Goal: Find specific page/section: Find specific page/section

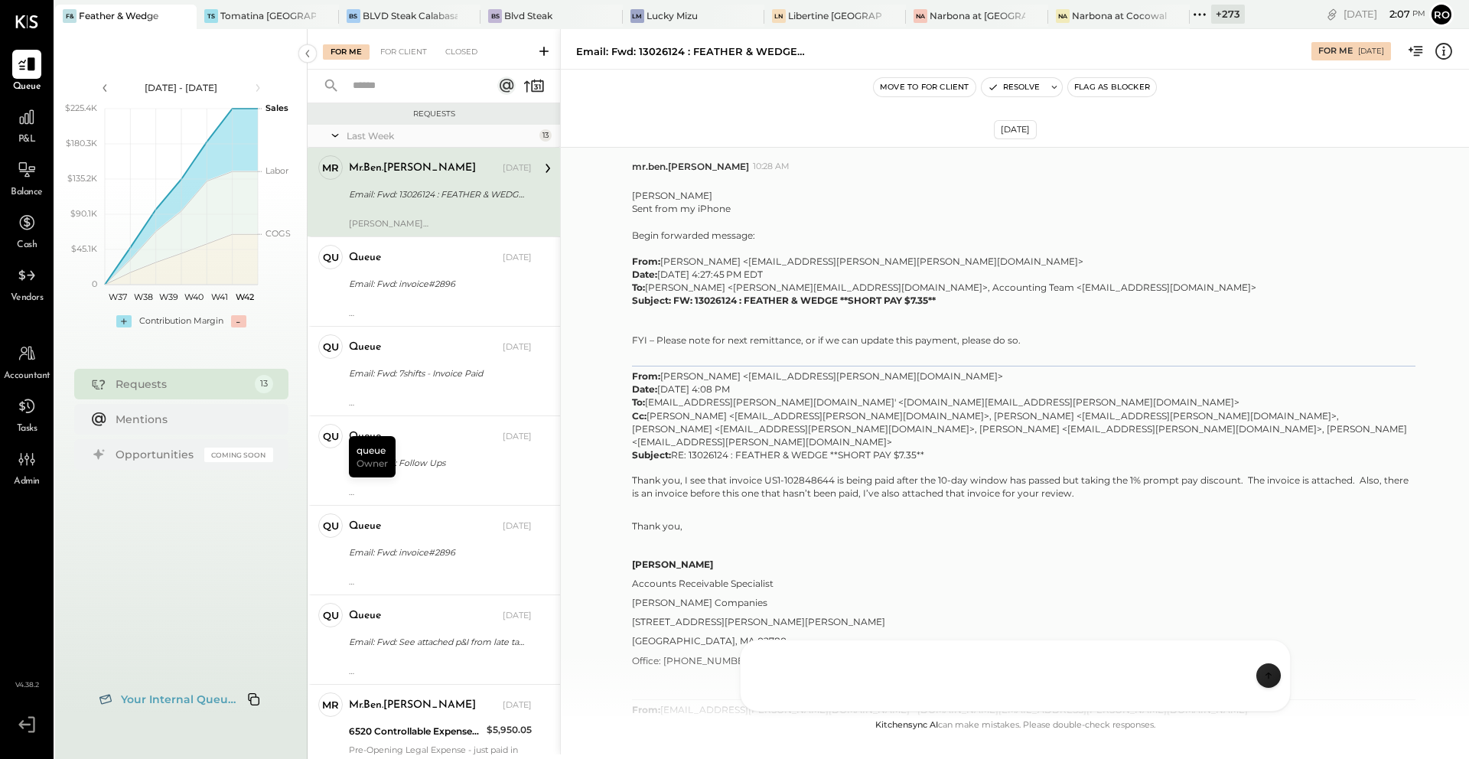
scroll to position [2062, 0]
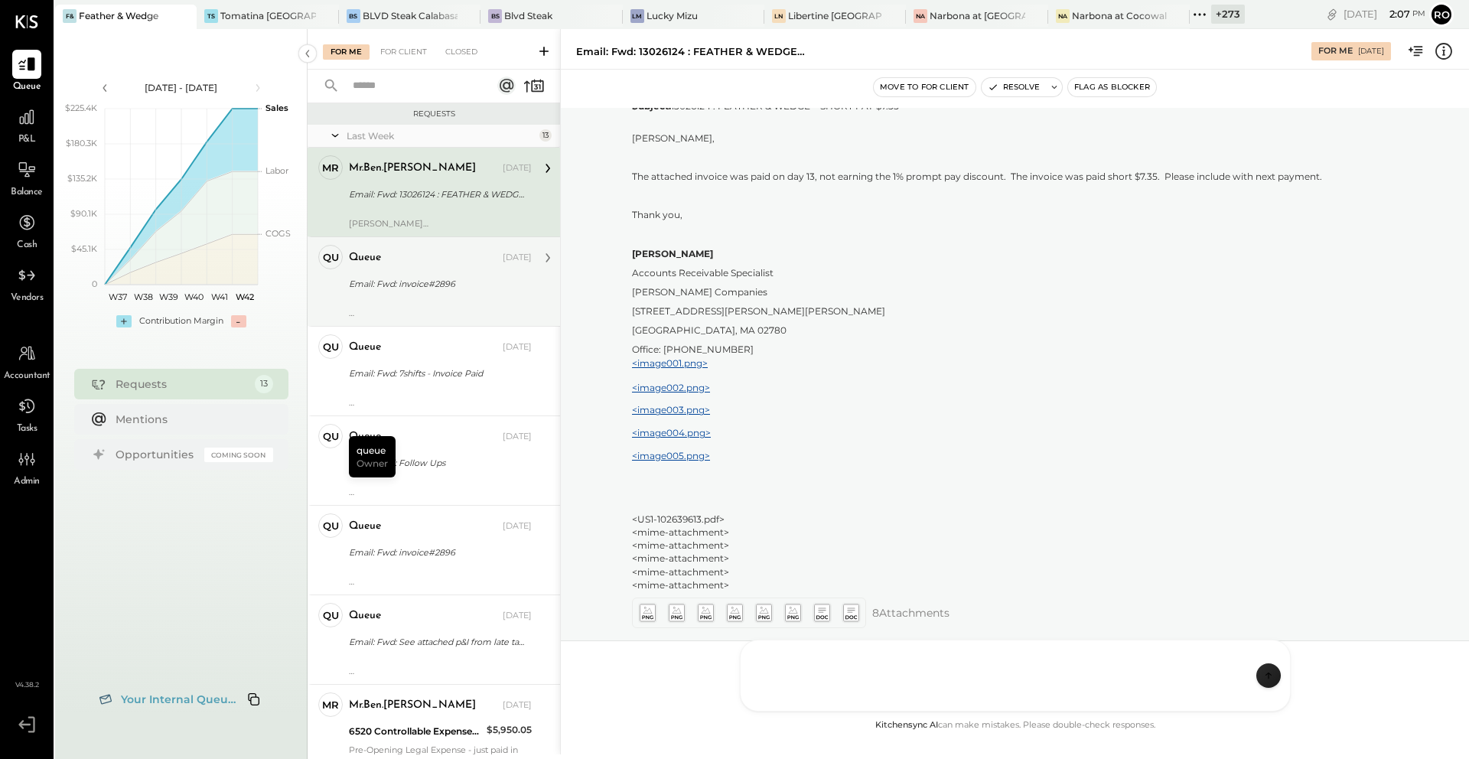
click at [503, 256] on div "Oct 09, 2025" at bounding box center [517, 258] width 29 height 12
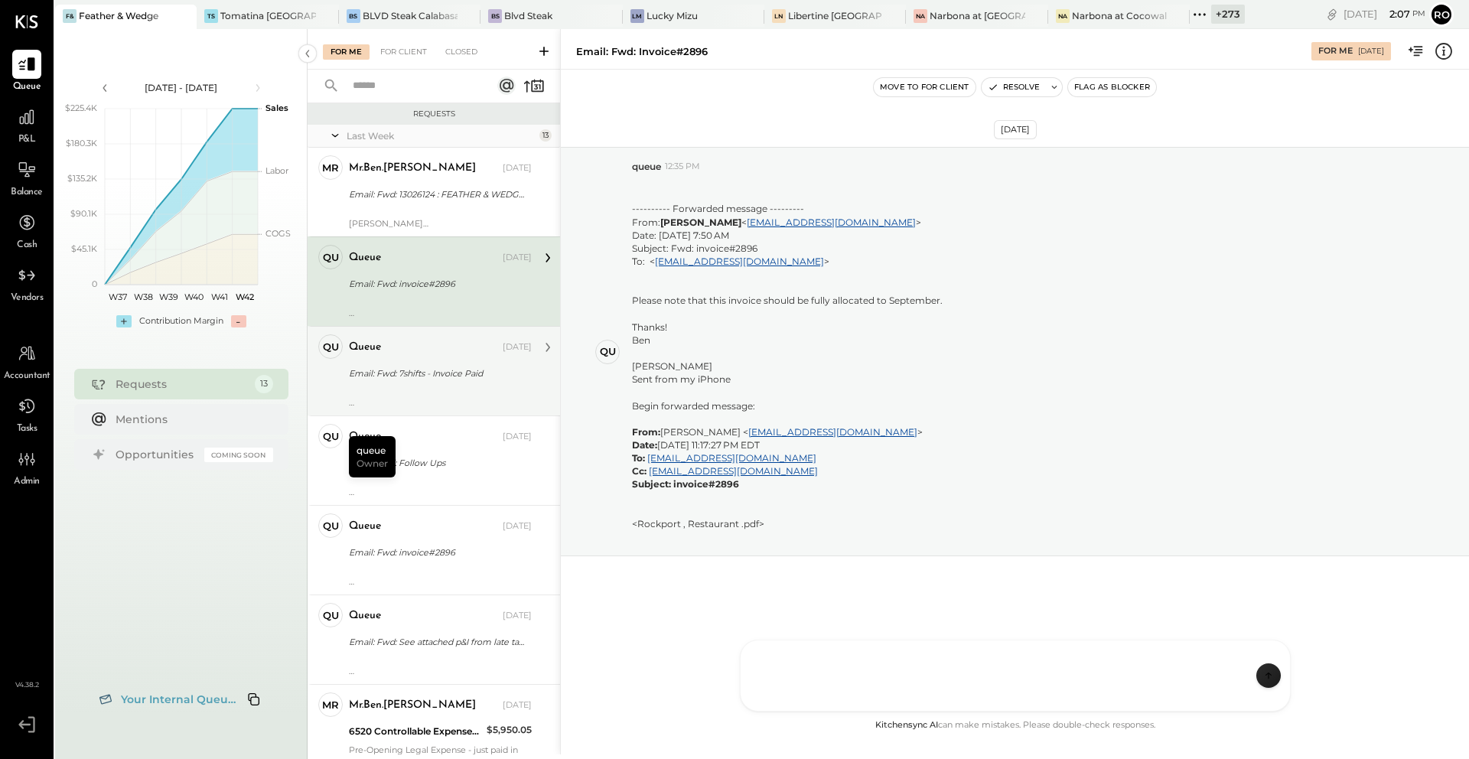
click at [474, 383] on div "queue Oct 09, 2025 Email: Fwd: 7shifts - Invoice Paid ---------- Forwarded mess…" at bounding box center [440, 370] width 183 height 73
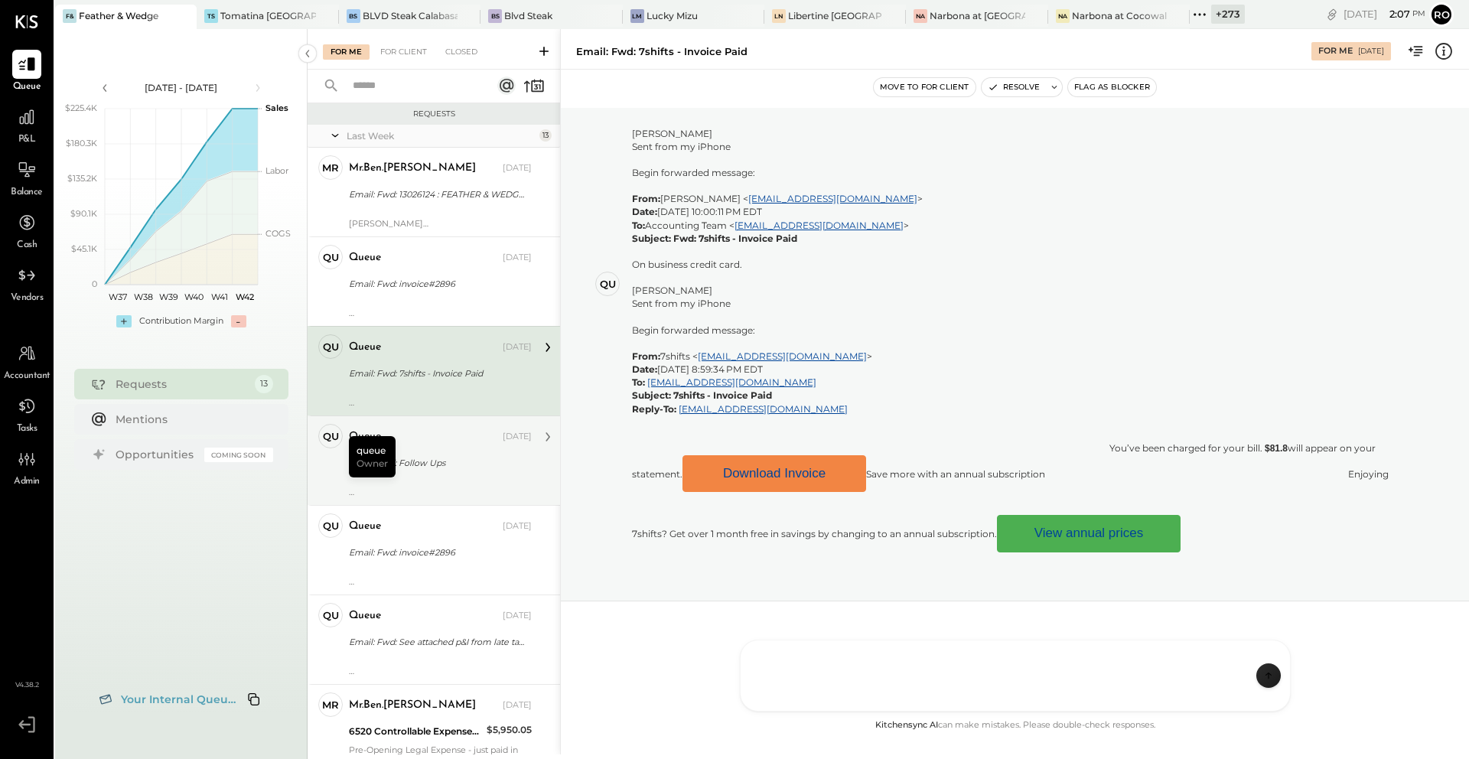
click at [475, 464] on div "Email: Fwd: Follow Ups" at bounding box center [438, 462] width 178 height 15
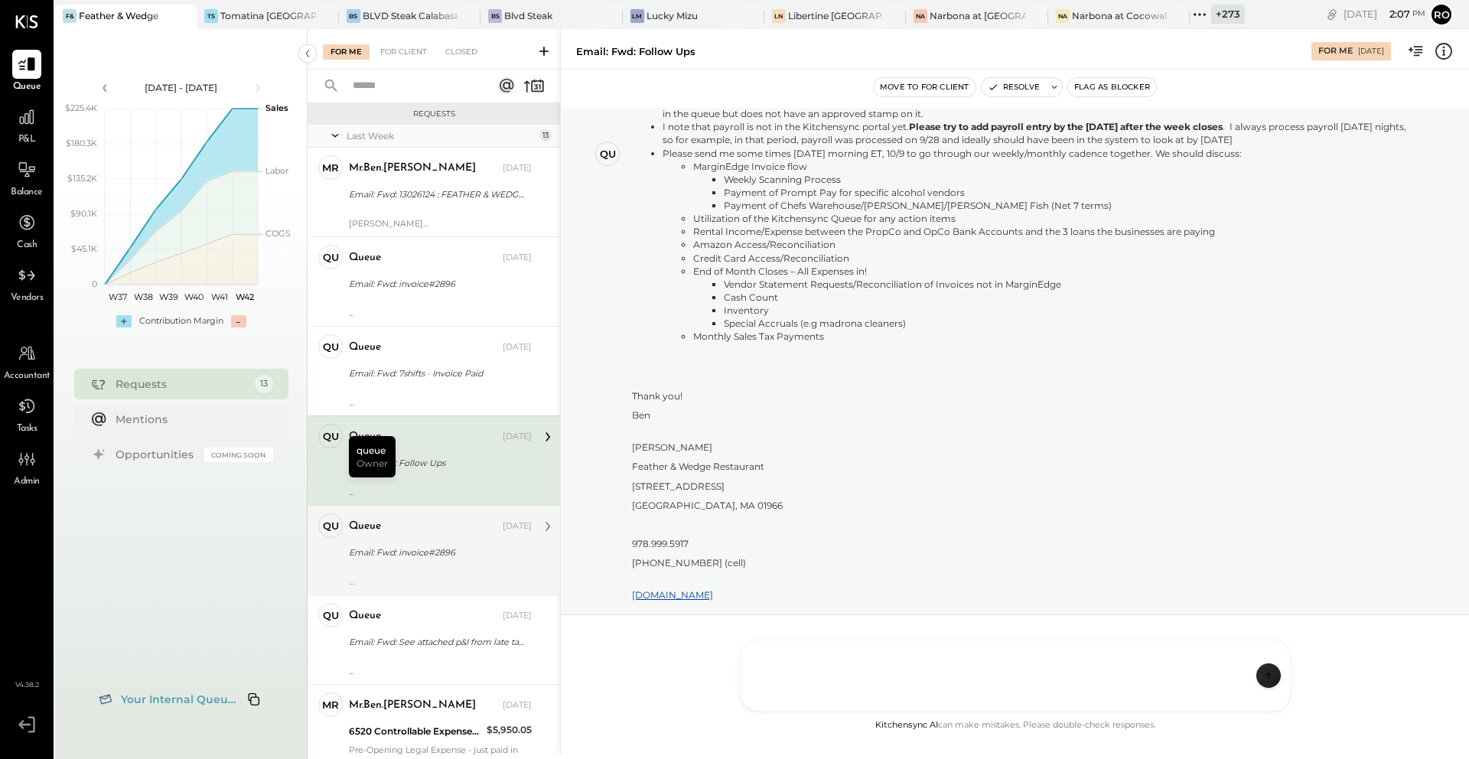
click at [474, 575] on div "---------- Forwarded message --------- From: Ben Kaplan < ben@featherandwedge.c…" at bounding box center [440, 575] width 183 height 21
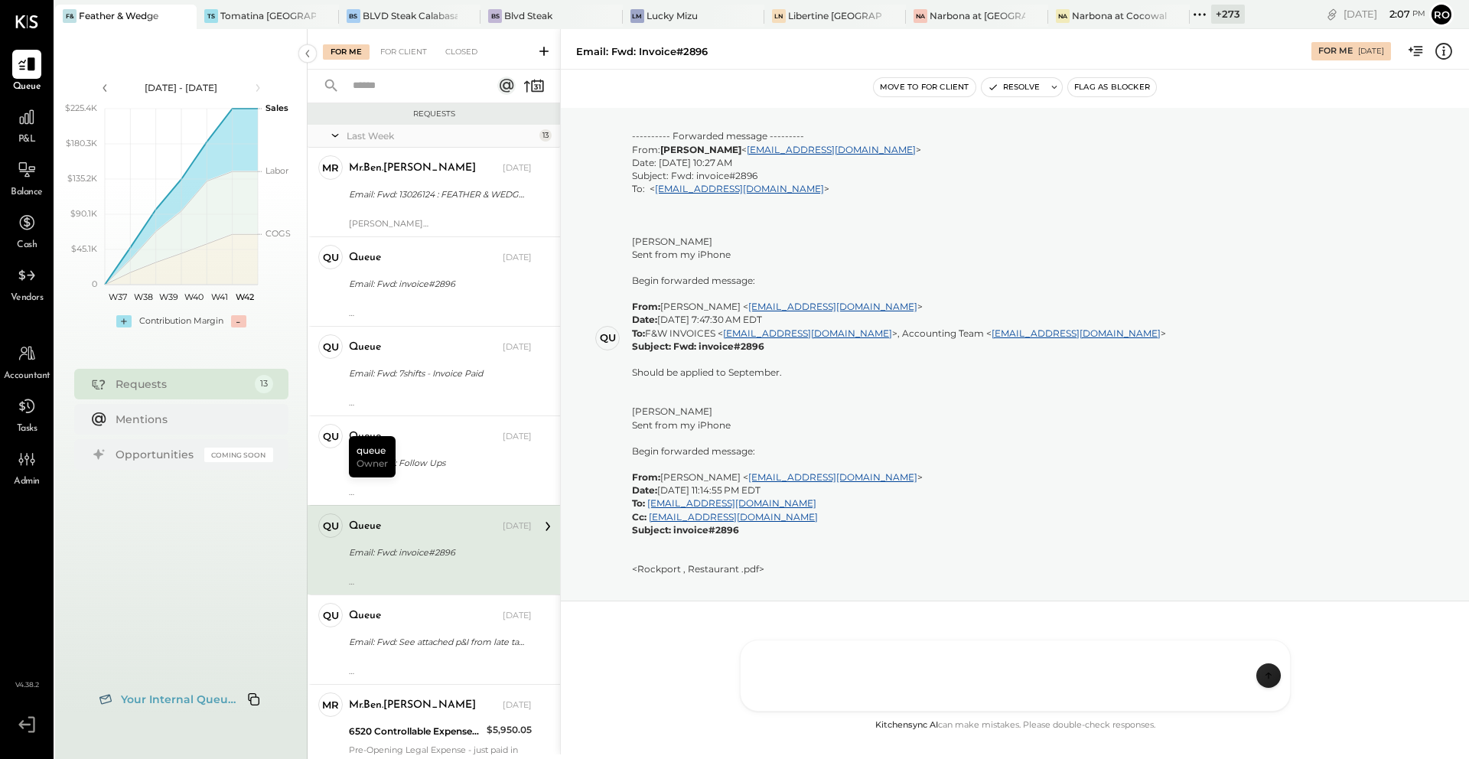
scroll to position [73, 0]
click at [456, 483] on div "---------- Forwarded message --------- From: Ben Kaplan < ben@featherandwedge.c…" at bounding box center [440, 486] width 183 height 21
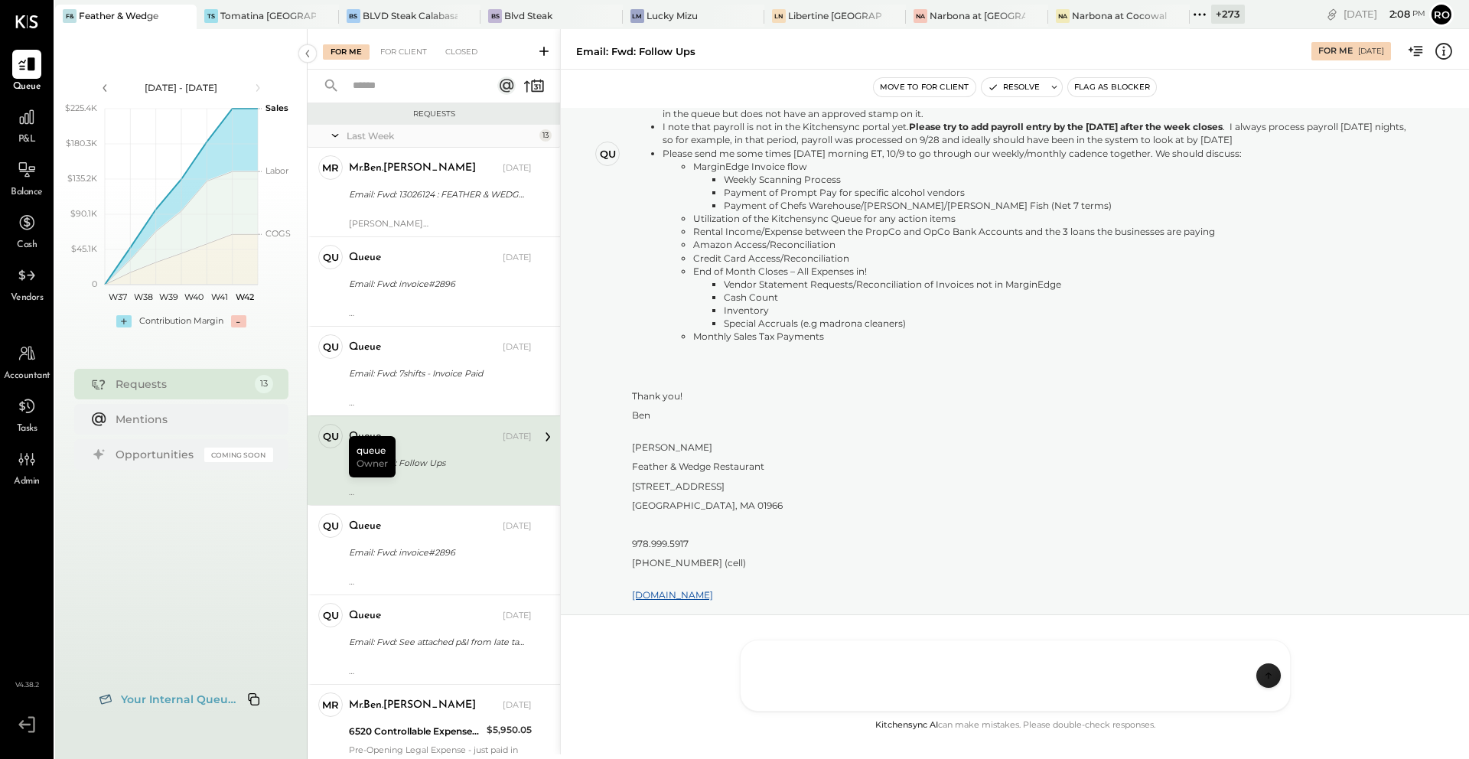
click at [451, 431] on div "queue" at bounding box center [424, 436] width 151 height 15
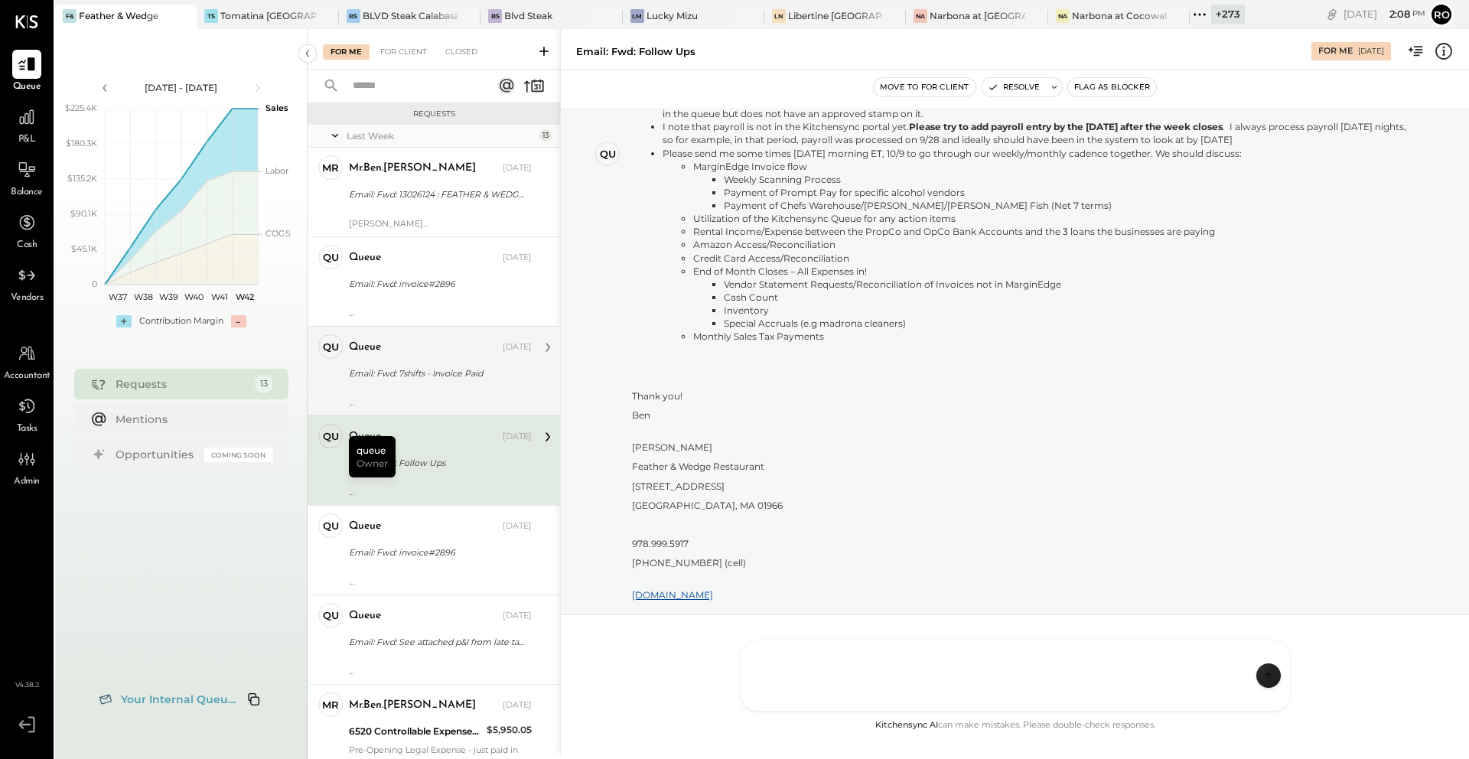
click at [454, 397] on div "---------- Forwarded message --------- From: Ben Kaplan < ben@featherandwedge.c…" at bounding box center [440, 396] width 183 height 21
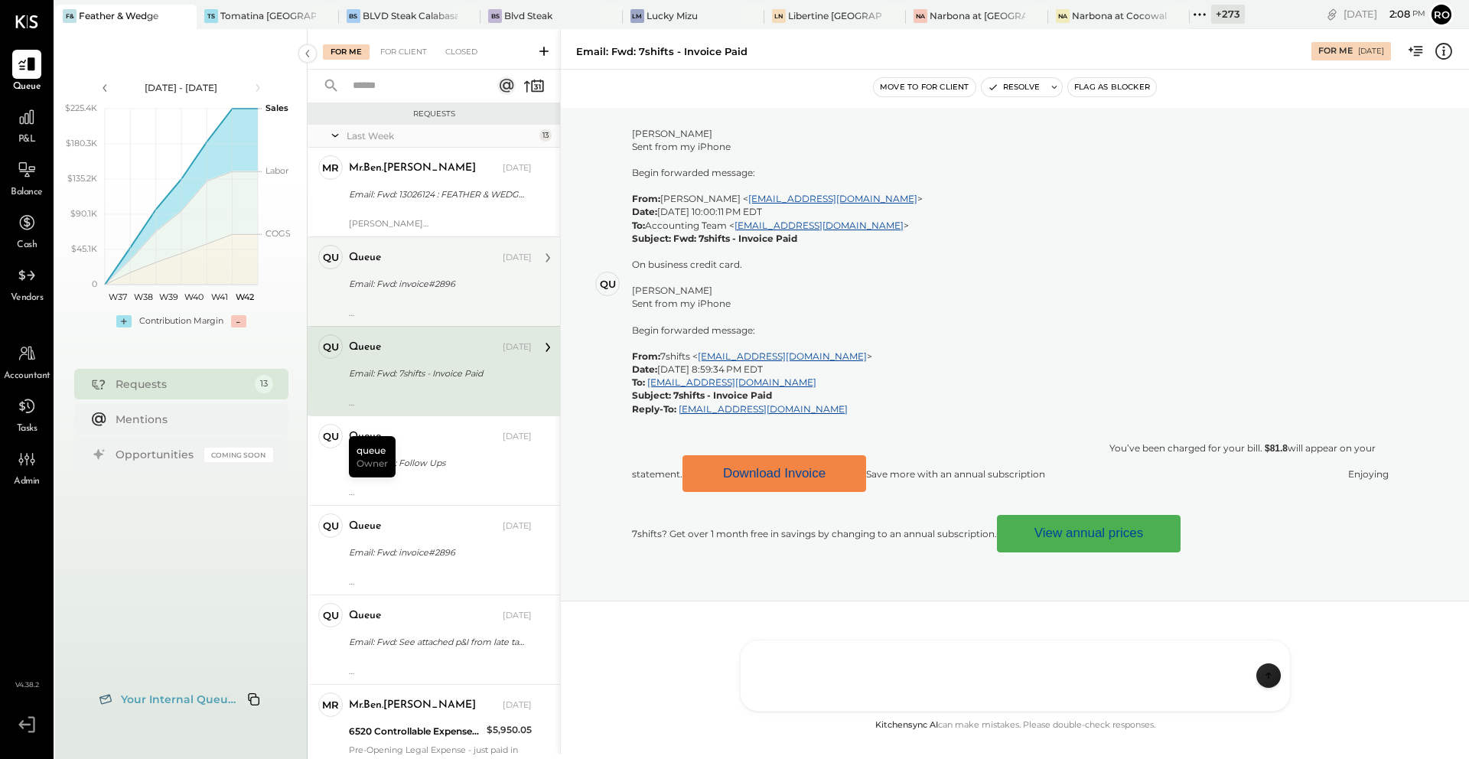
click at [457, 309] on div "---------- Forwarded message --------- From: Ben Kaplan < ben@featherandwedge.c…" at bounding box center [440, 307] width 183 height 21
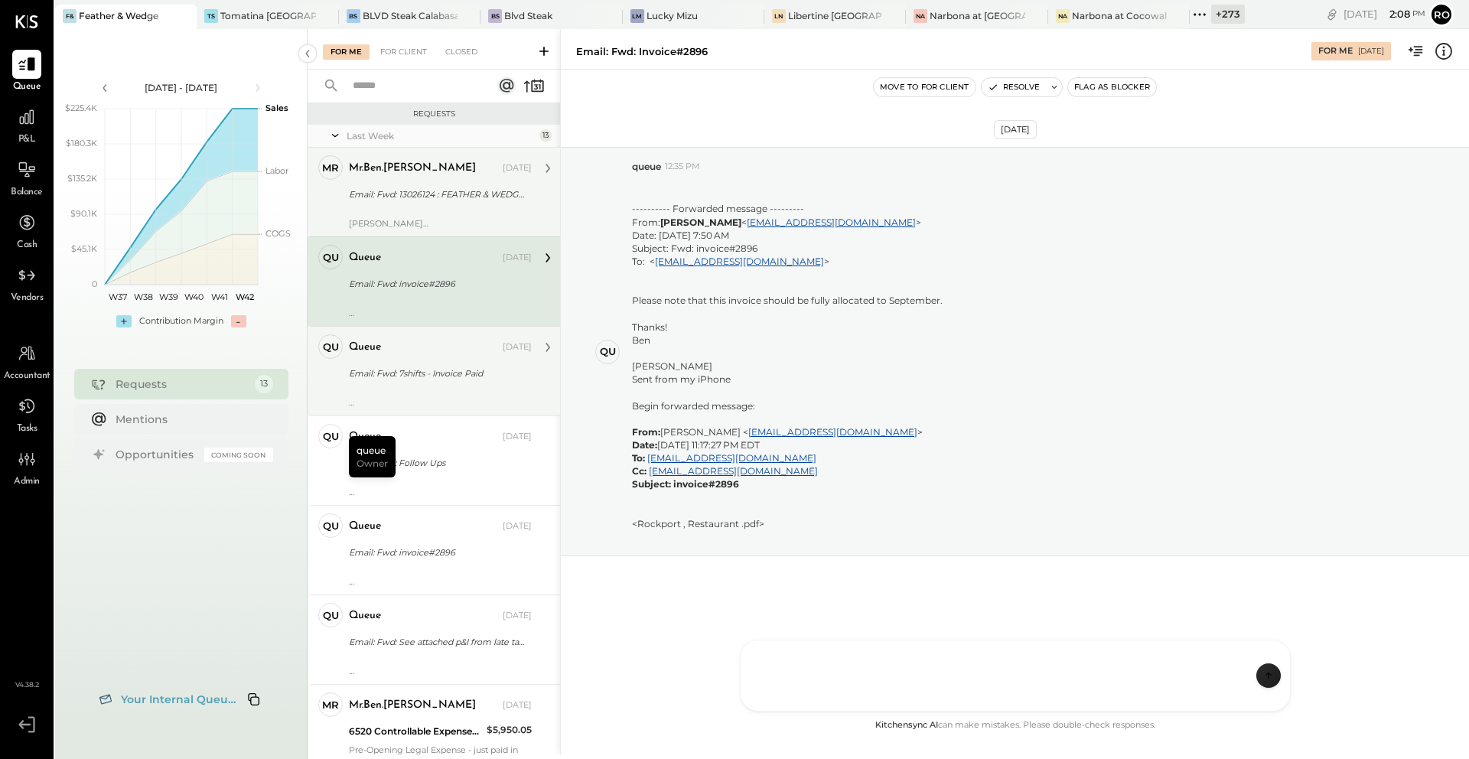
click at [448, 177] on div "mr.ben.kaplan Oct 09, 2025" at bounding box center [440, 168] width 183 height 21
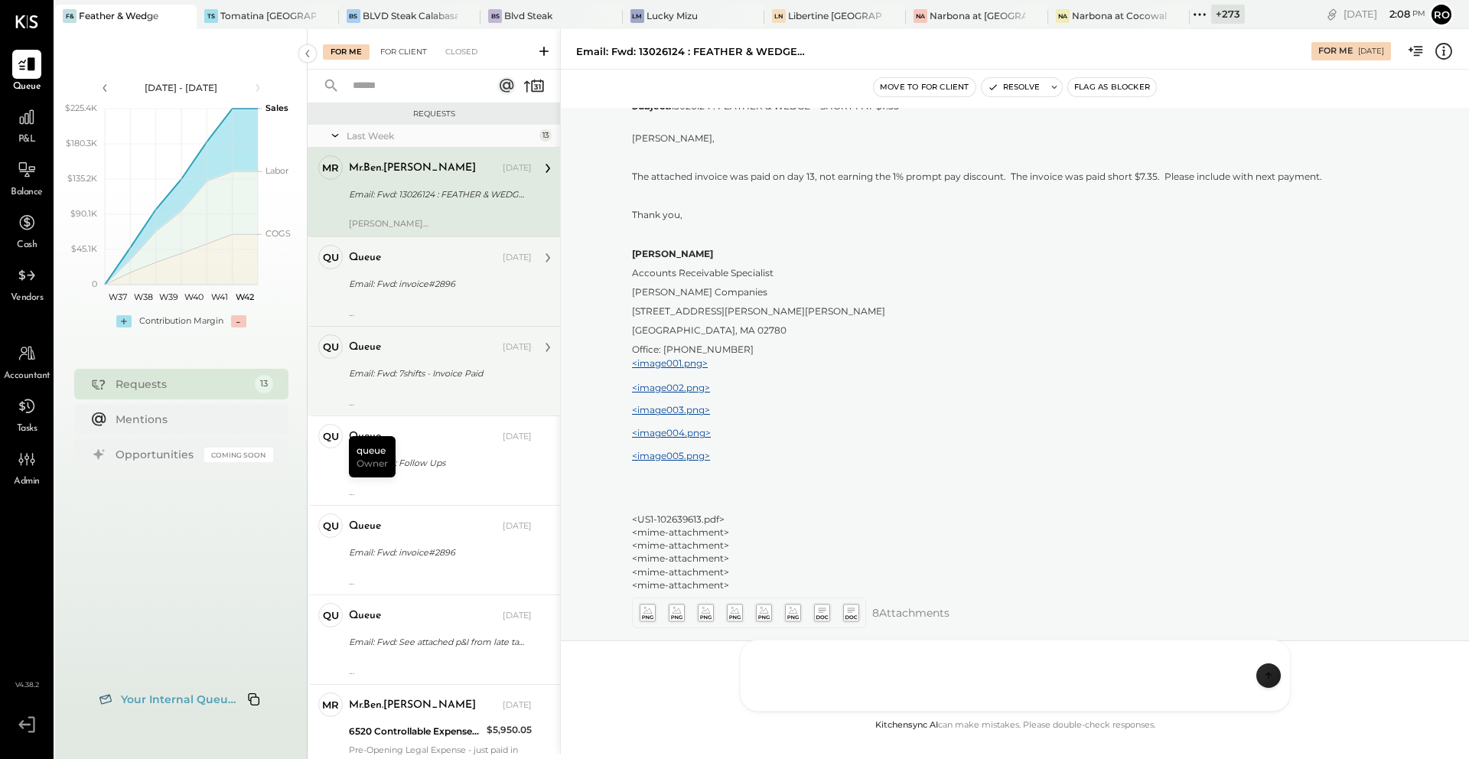
click at [408, 50] on div "For Client" at bounding box center [404, 51] width 62 height 15
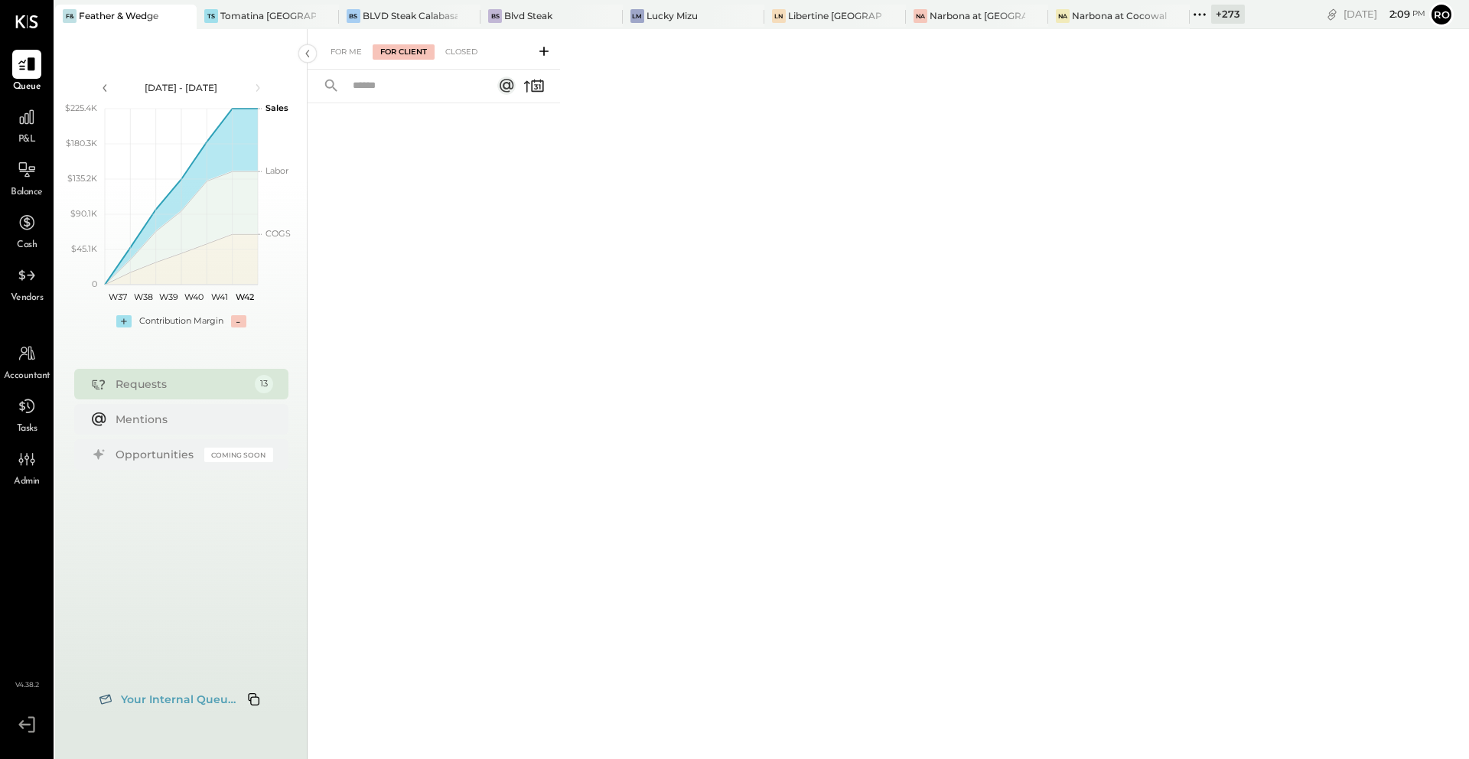
click at [31, 133] on span "P&L" at bounding box center [27, 140] width 18 height 14
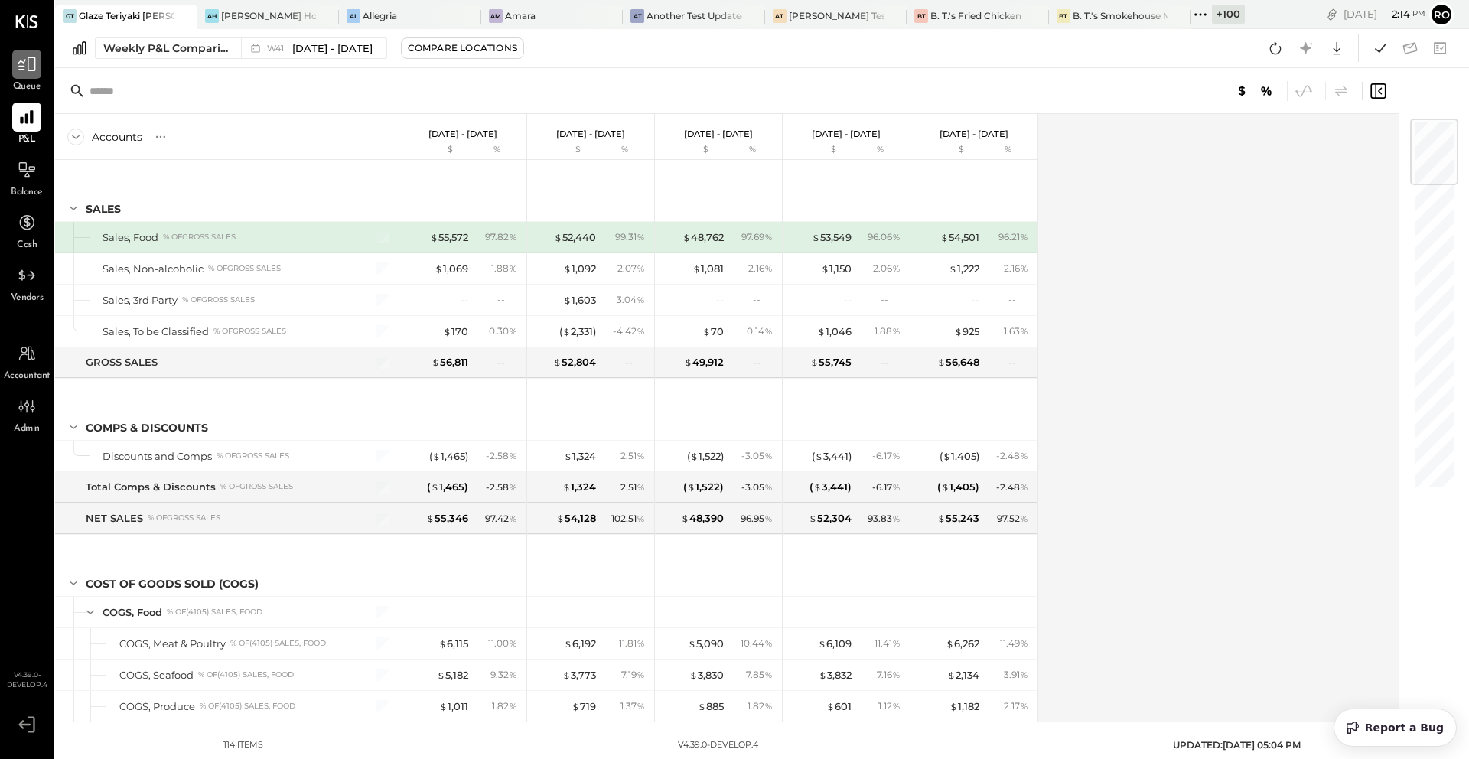
click at [23, 57] on icon at bounding box center [27, 64] width 20 height 20
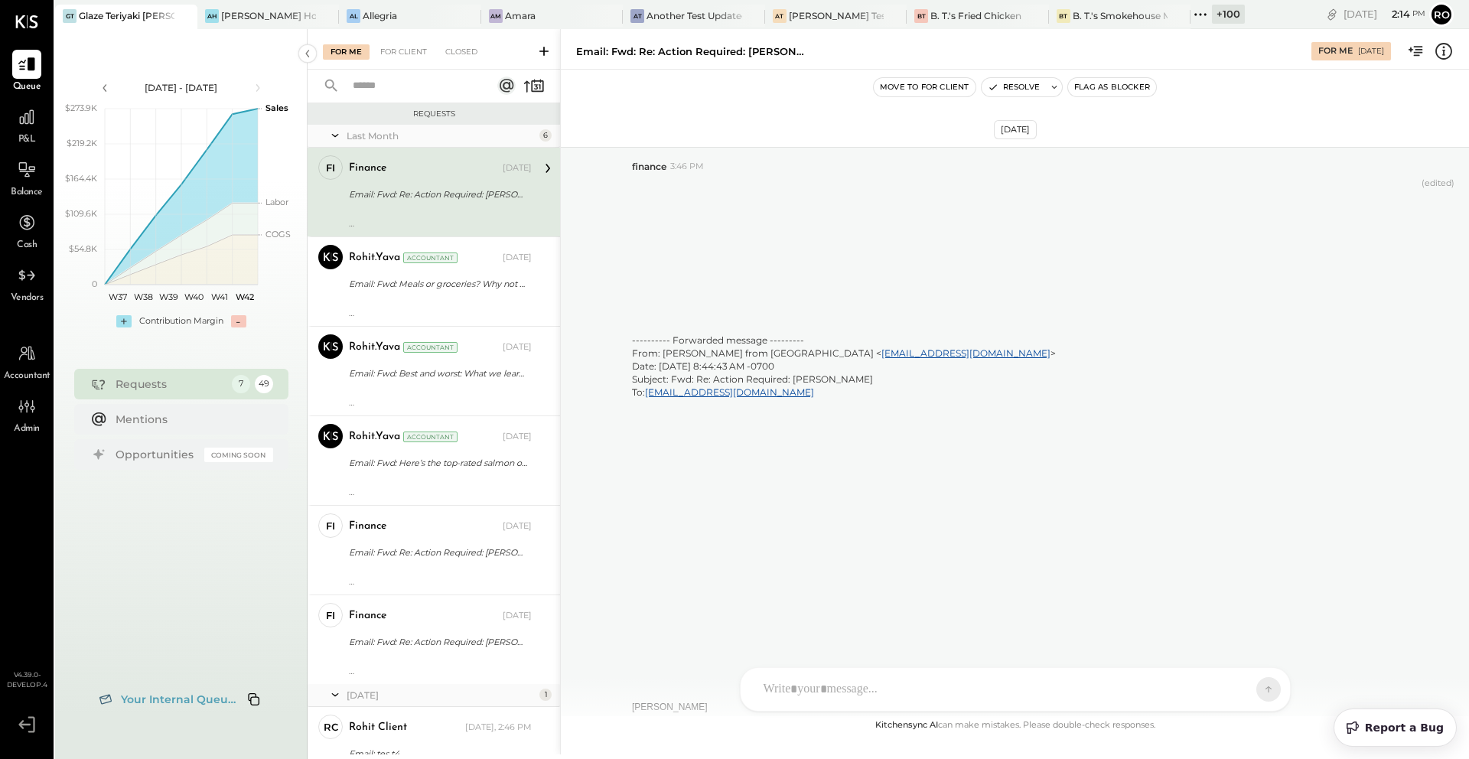
scroll to position [4888, 0]
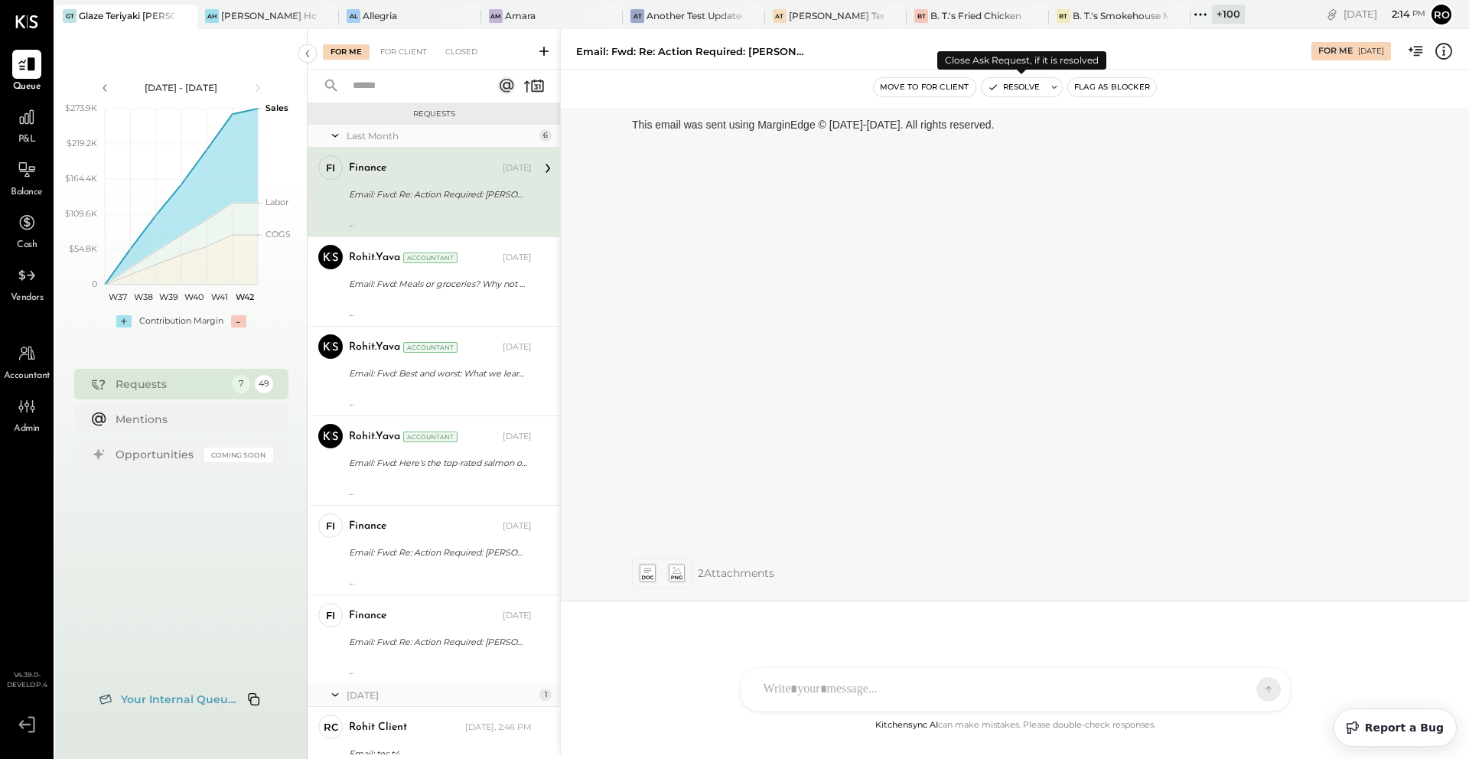
click at [1053, 88] on icon at bounding box center [1054, 87] width 11 height 11
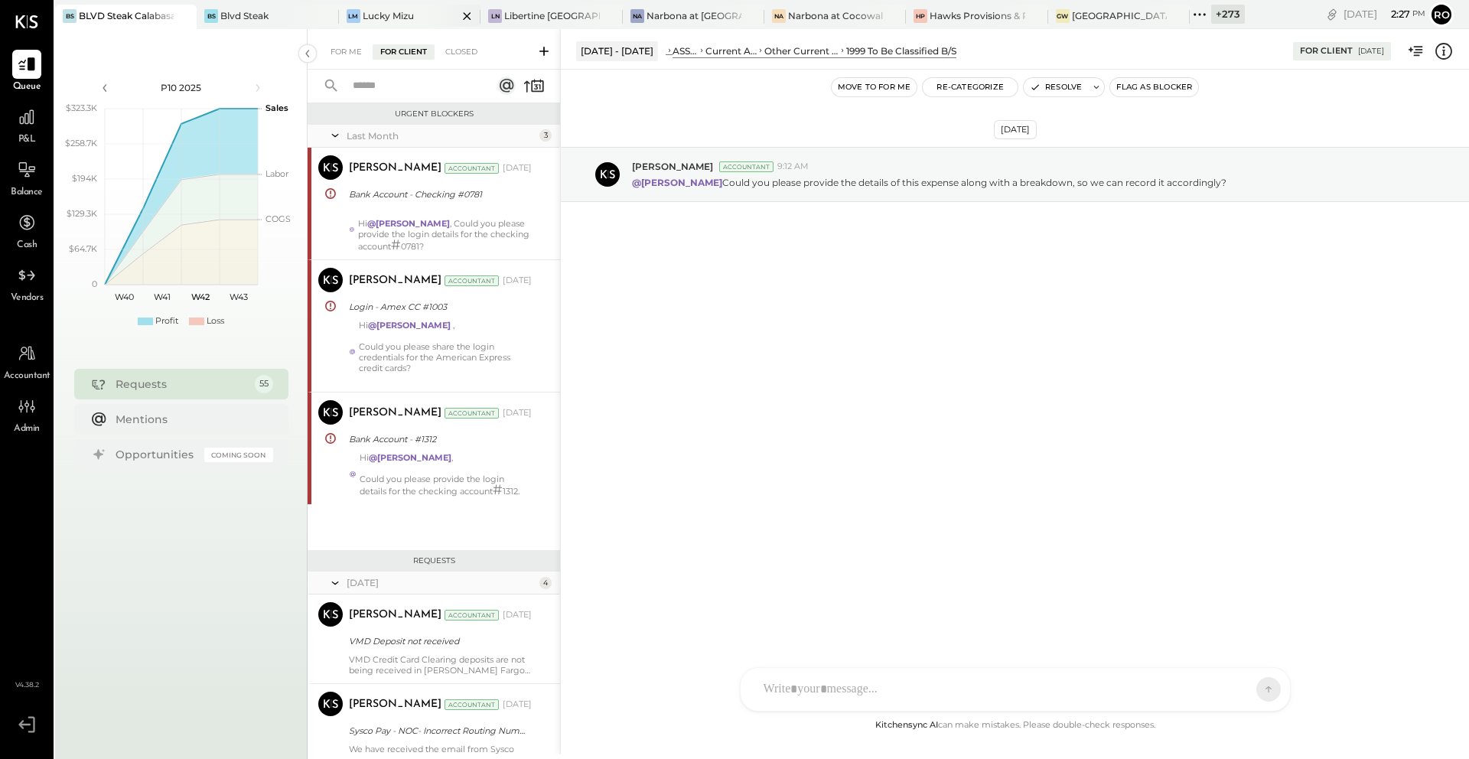
scroll to position [656, 0]
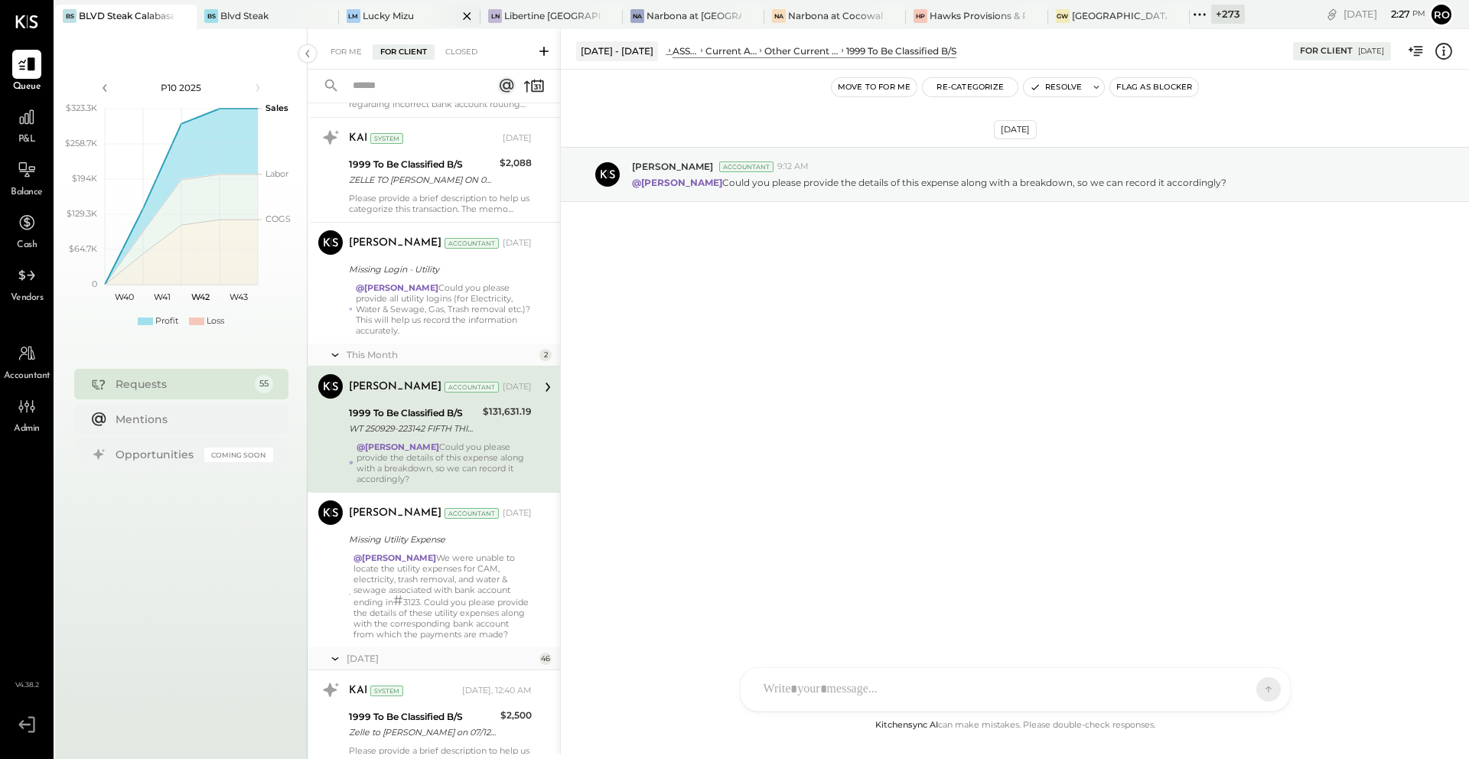
click at [412, 16] on div "Lucky Mizu" at bounding box center [388, 15] width 51 height 13
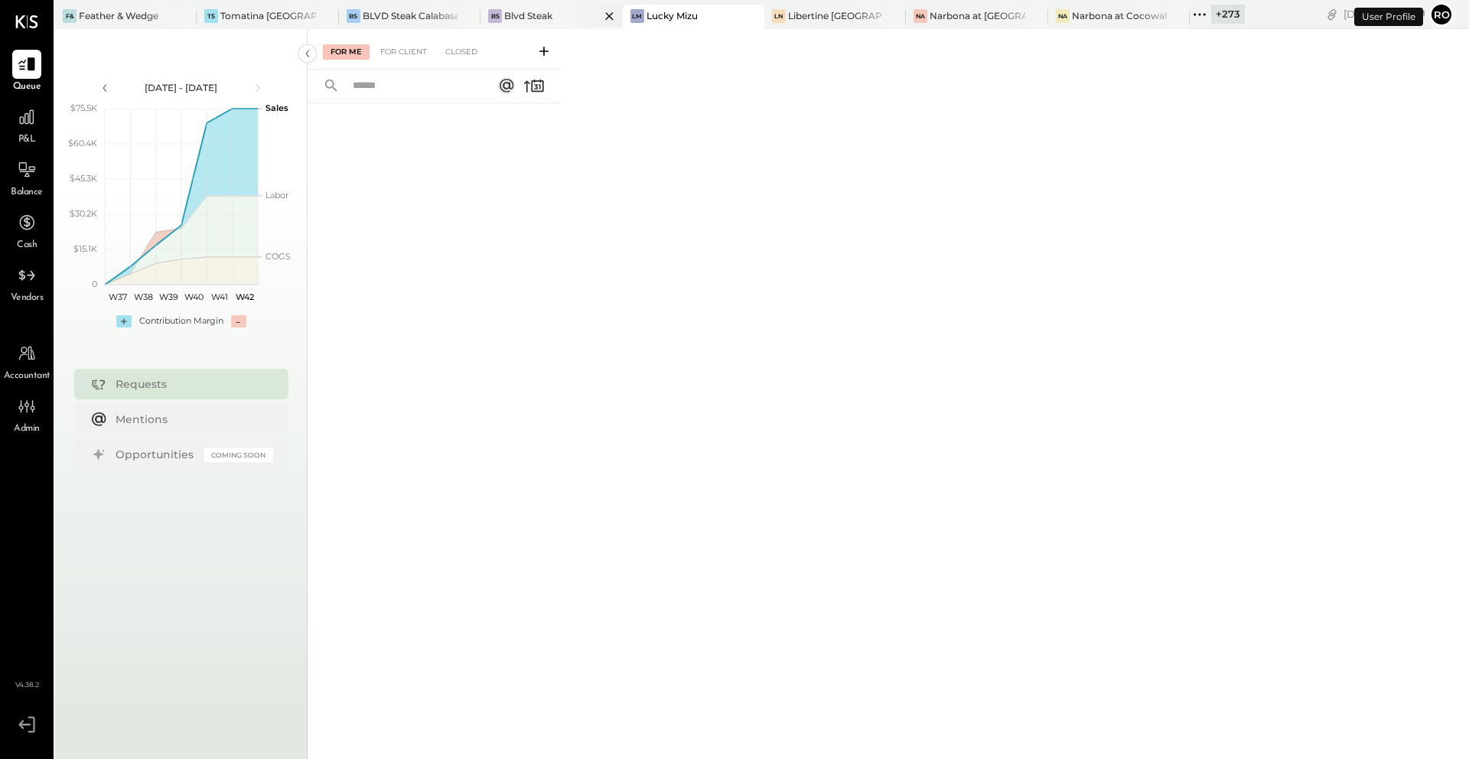
click at [558, 15] on div "BS Blvd Steak" at bounding box center [539, 16] width 119 height 14
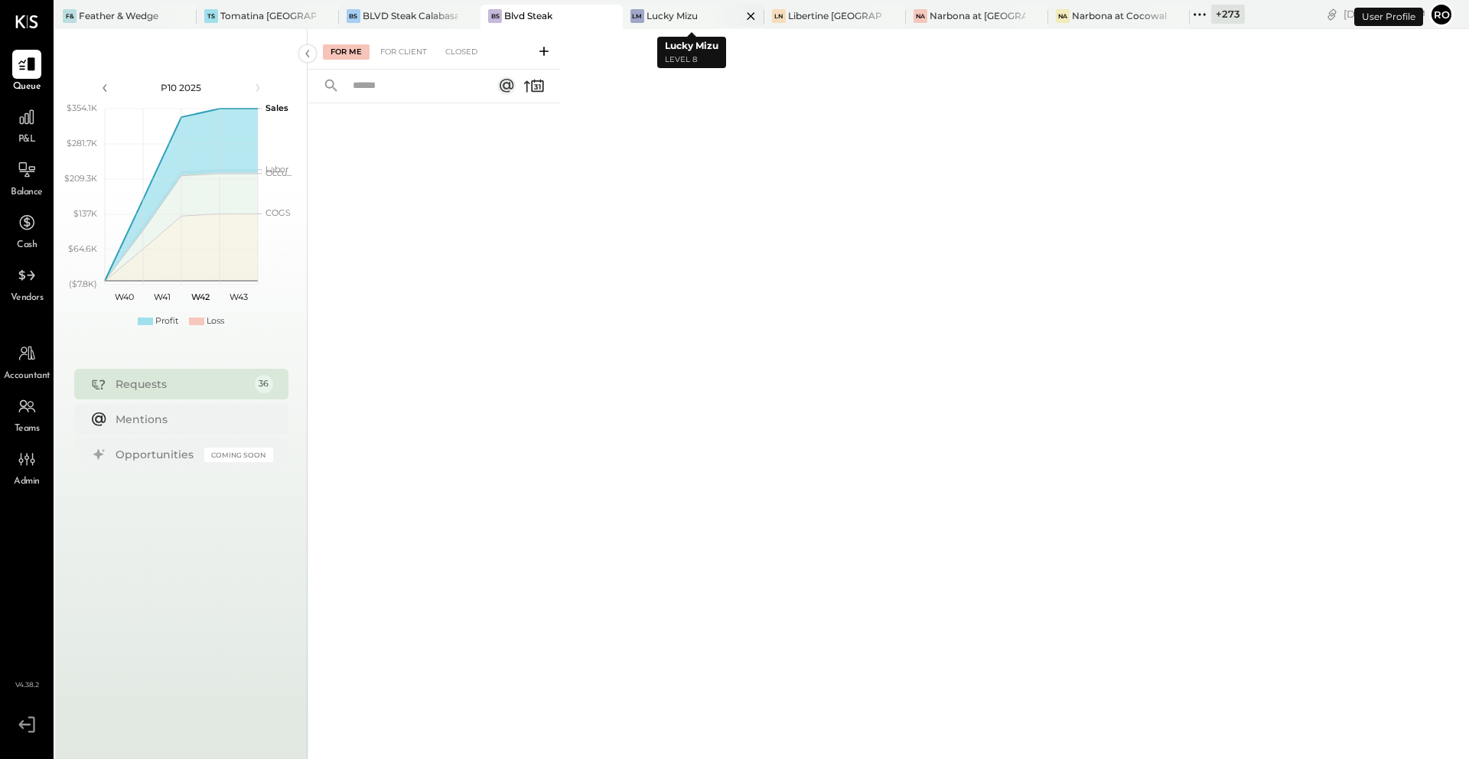
click at [682, 16] on div "Lucky Mizu" at bounding box center [671, 15] width 51 height 13
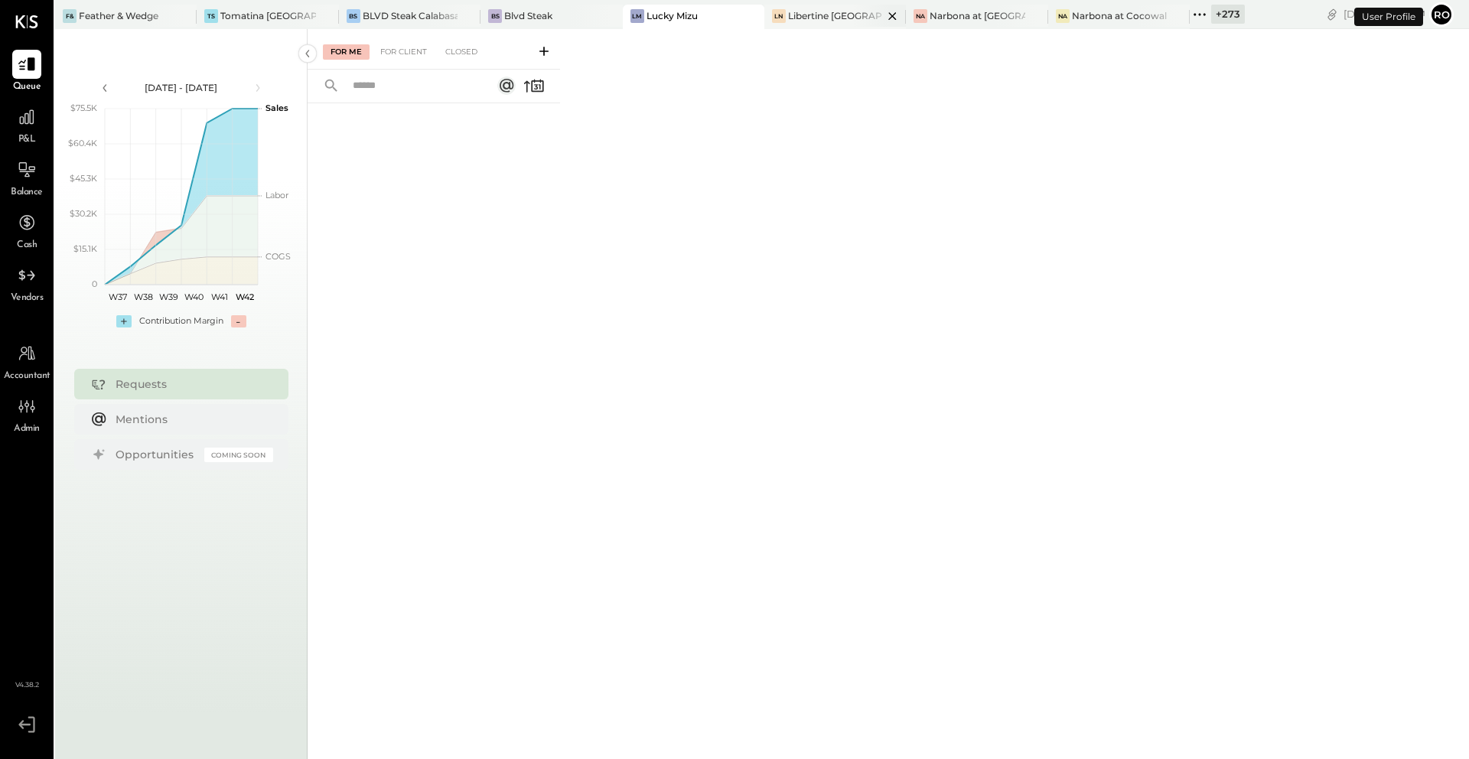
click at [826, 15] on div "Libertine [GEOGRAPHIC_DATA]" at bounding box center [835, 15] width 95 height 13
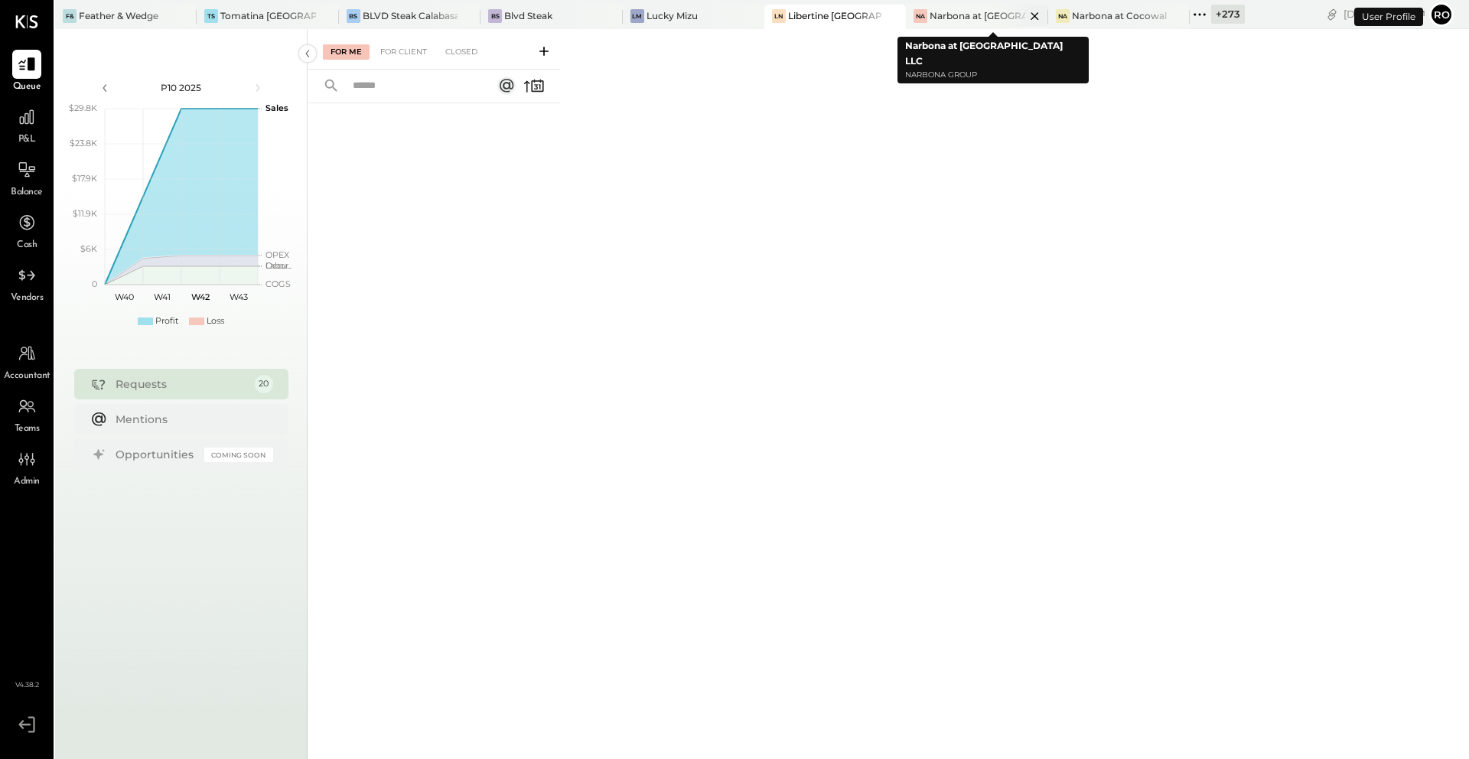
click at [965, 18] on div "Narbona at [GEOGRAPHIC_DATA] LLC" at bounding box center [976, 15] width 95 height 13
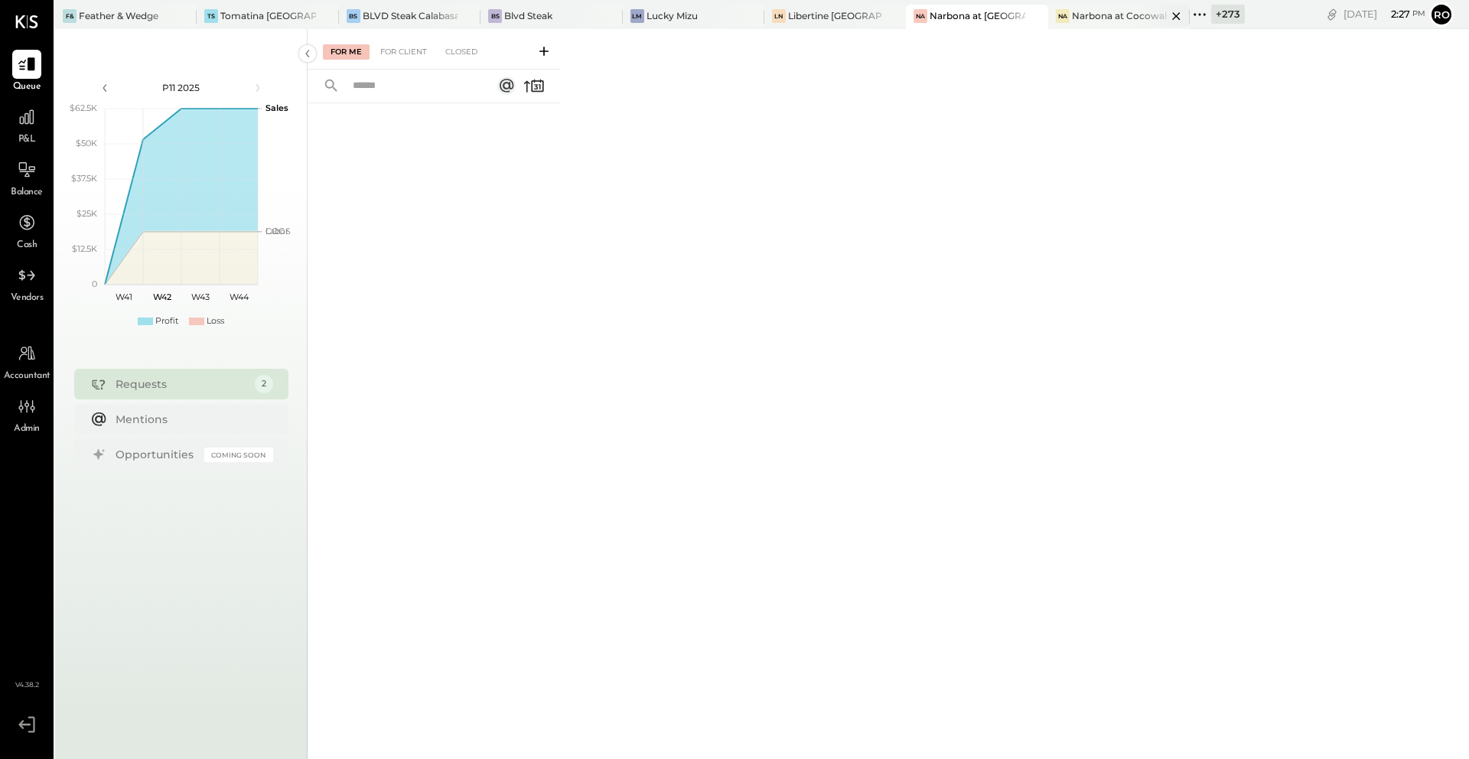
click at [1108, 18] on div "Narbona at Cocowalk LLC" at bounding box center [1119, 15] width 95 height 13
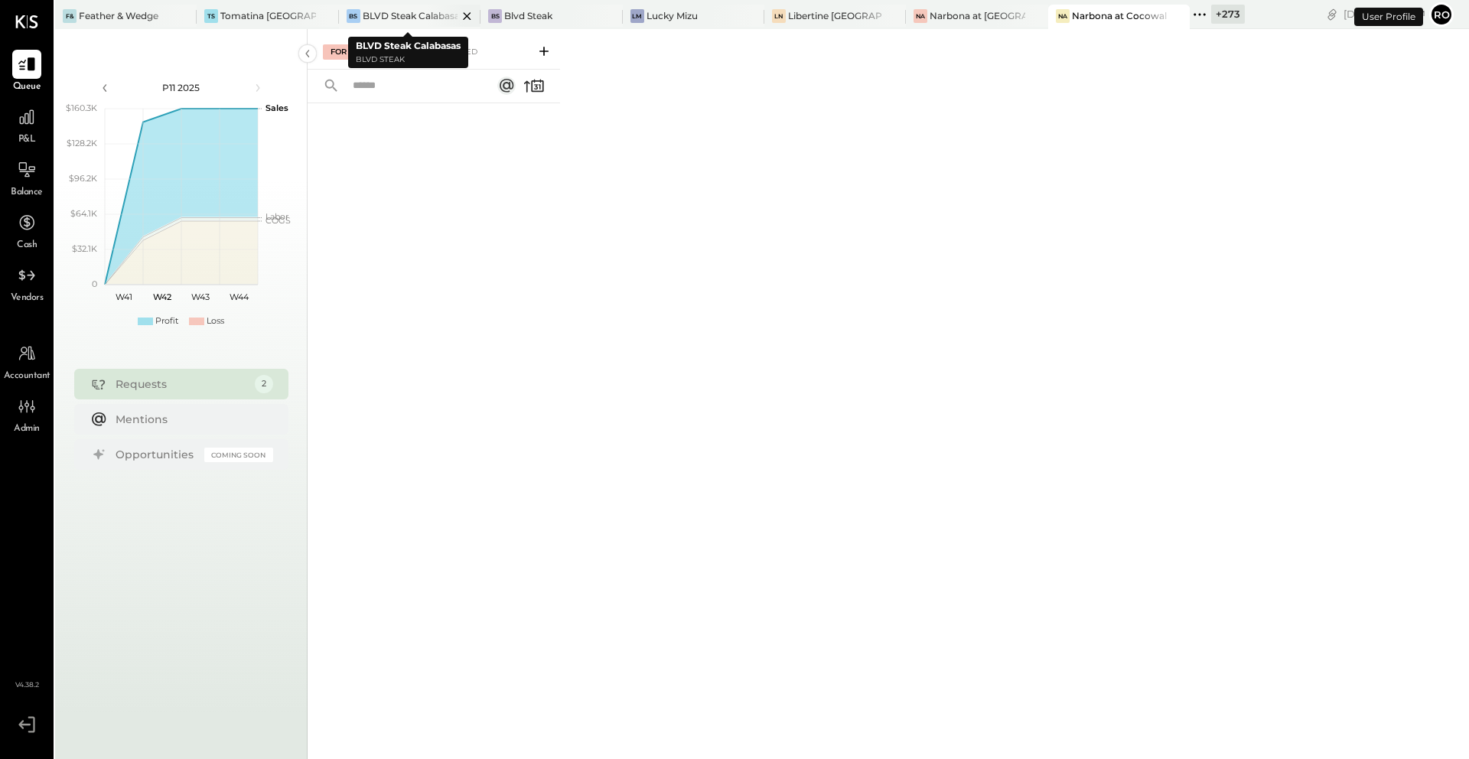
click at [396, 15] on div "BLVD Steak Calabasas" at bounding box center [410, 15] width 95 height 13
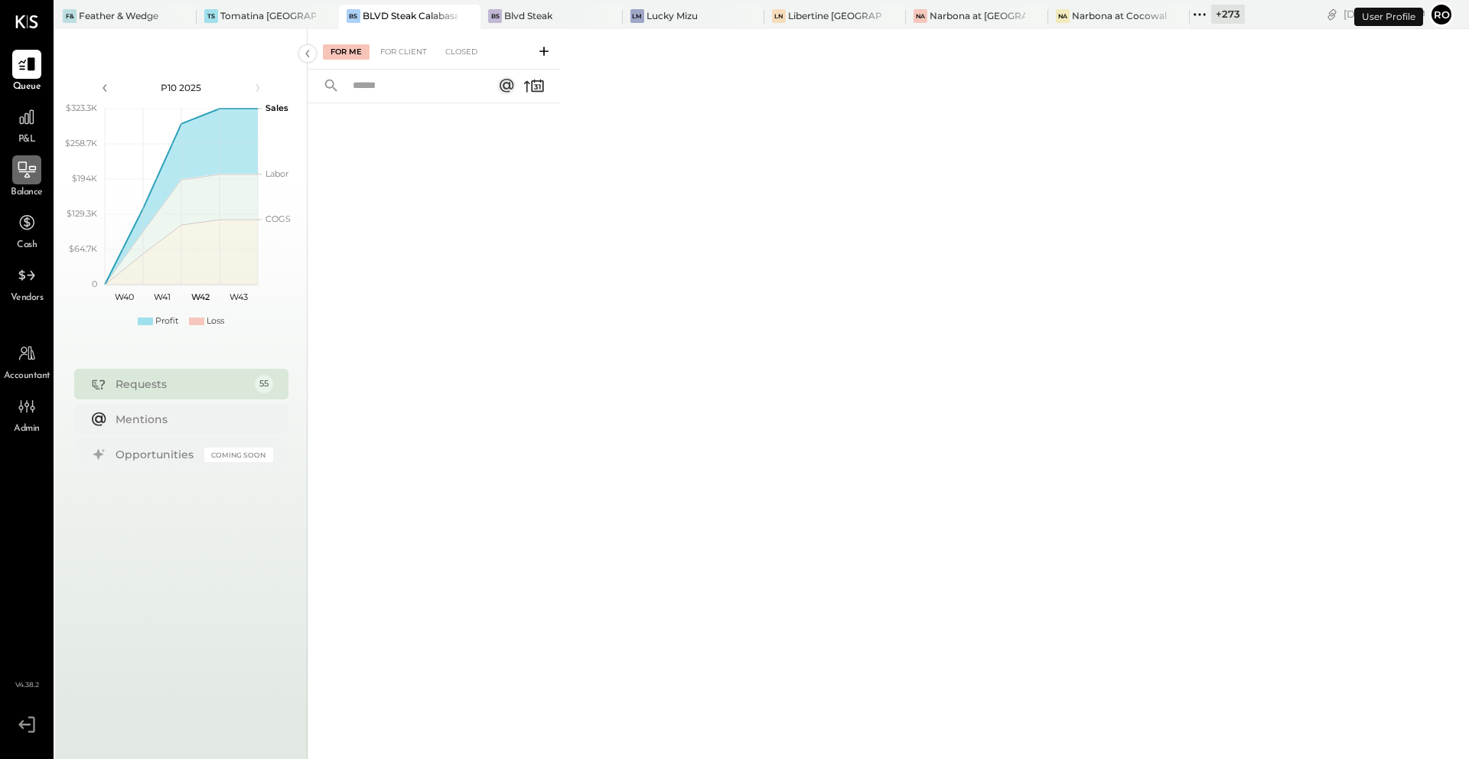
click at [25, 164] on icon at bounding box center [27, 169] width 18 height 16
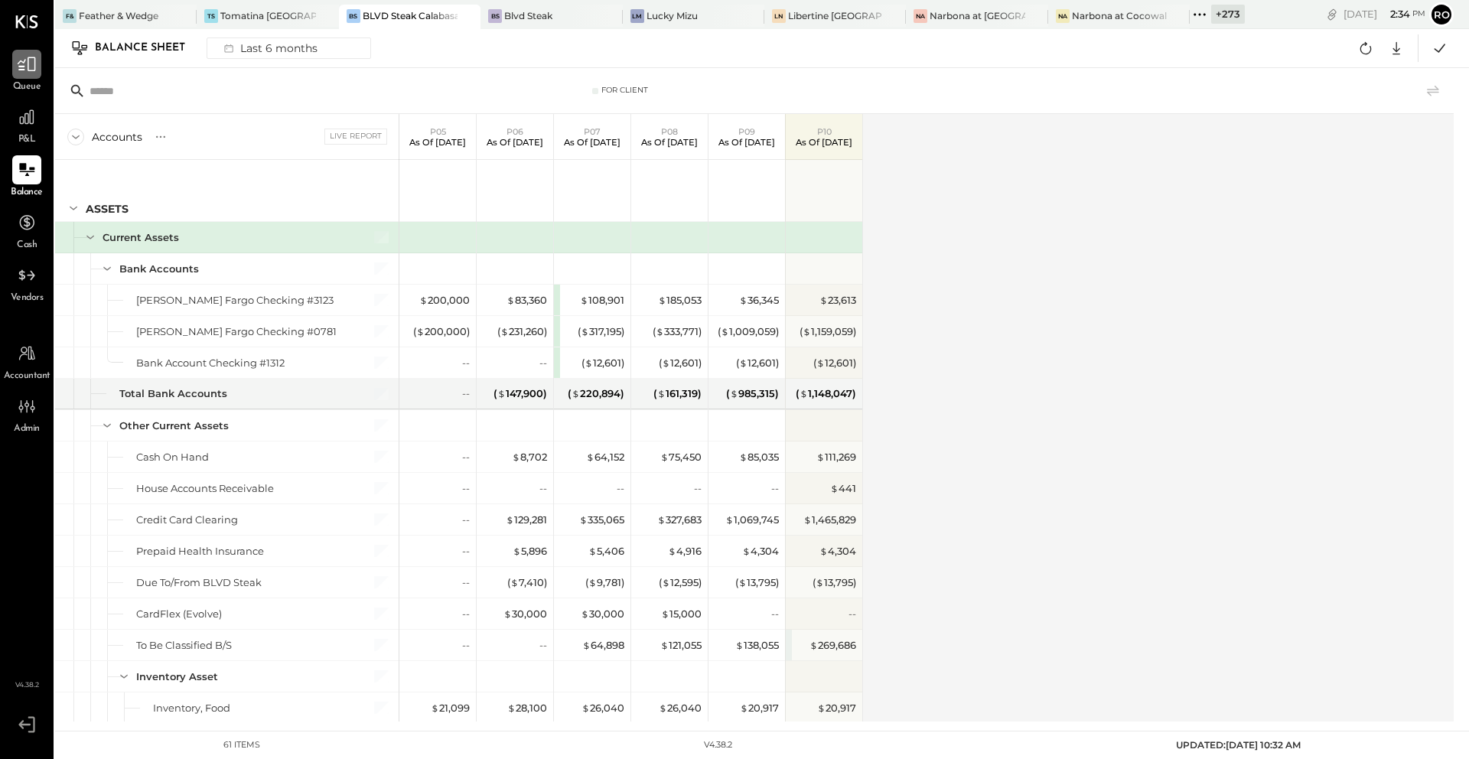
click at [34, 70] on icon at bounding box center [27, 64] width 20 height 20
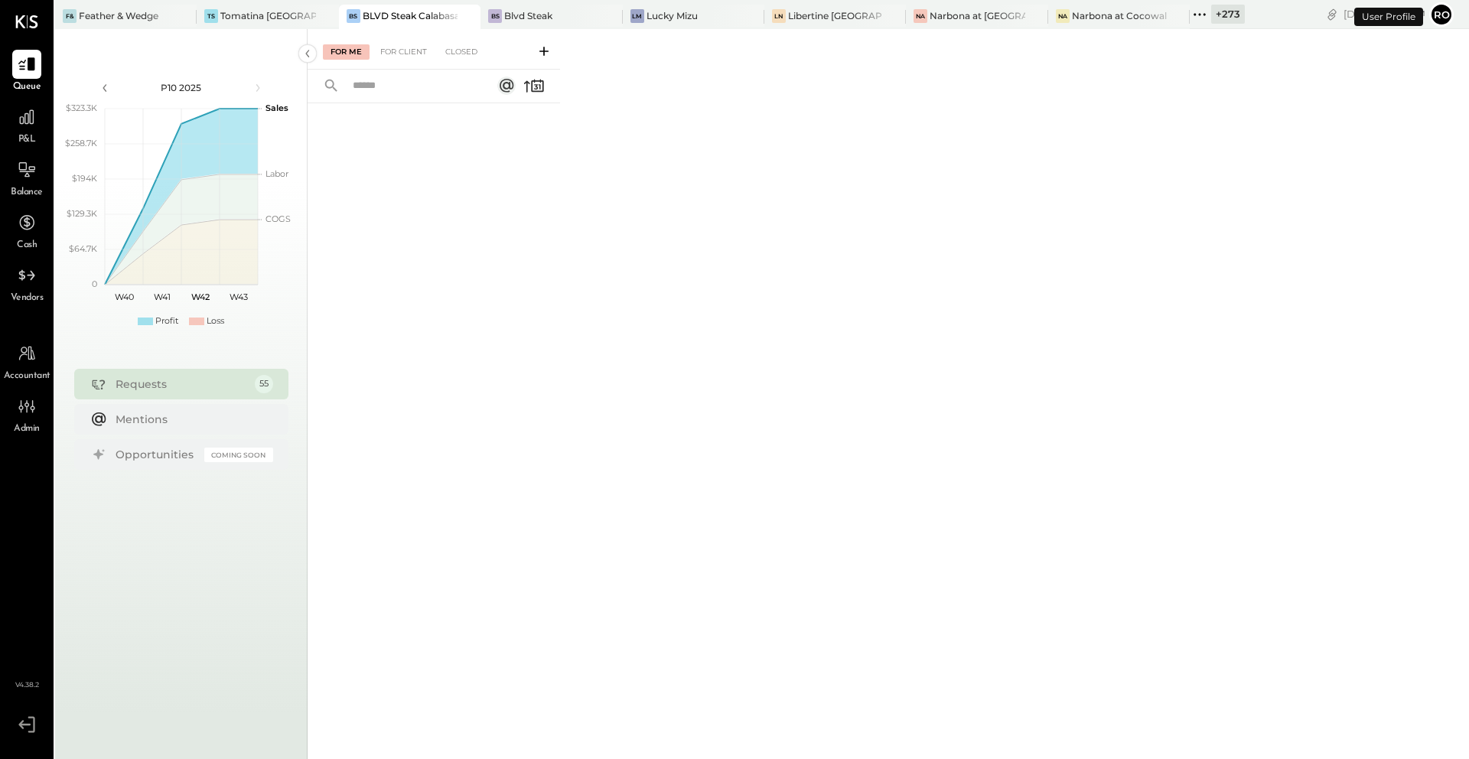
click at [546, 52] on icon at bounding box center [543, 51] width 15 height 15
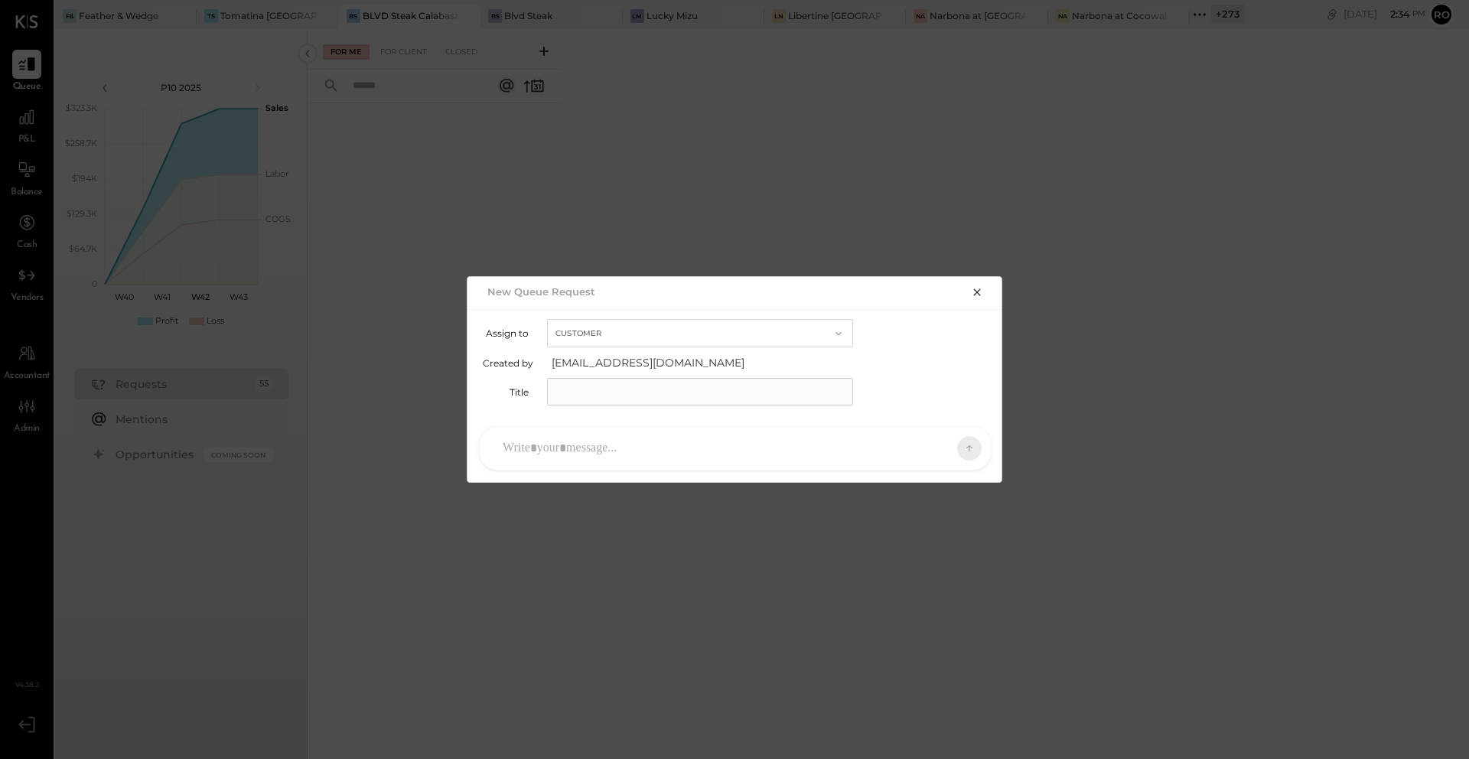
click at [976, 291] on icon "button" at bounding box center [976, 292] width 7 height 7
